Goal: Find specific page/section: Find specific page/section

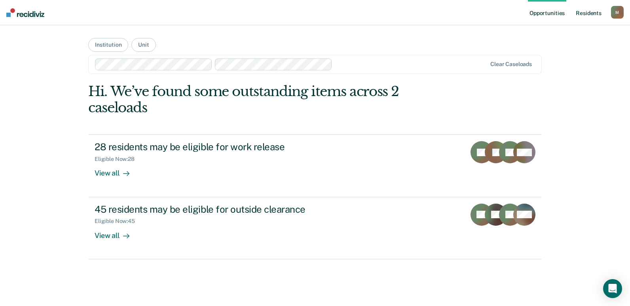
click at [587, 9] on link "Resident s" at bounding box center [588, 12] width 29 height 25
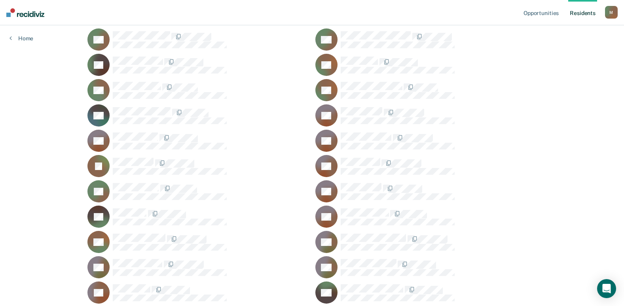
scroll to position [198, 0]
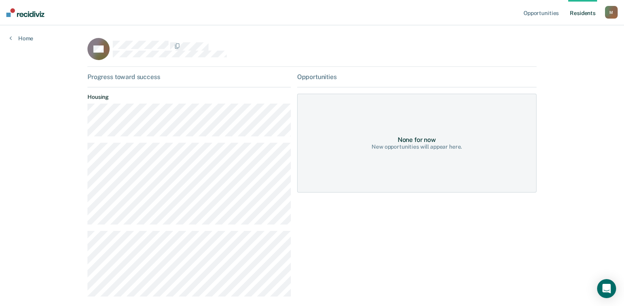
scroll to position [38, 0]
